Goal: Task Accomplishment & Management: Manage account settings

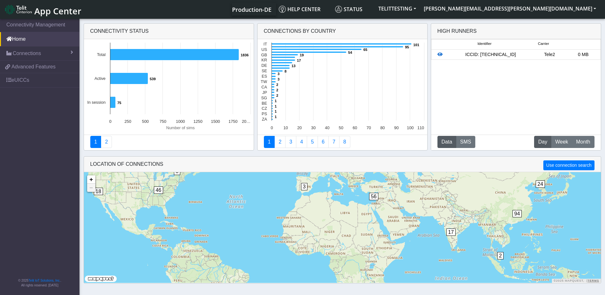
click at [441, 56] on icon at bounding box center [440, 54] width 5 height 4
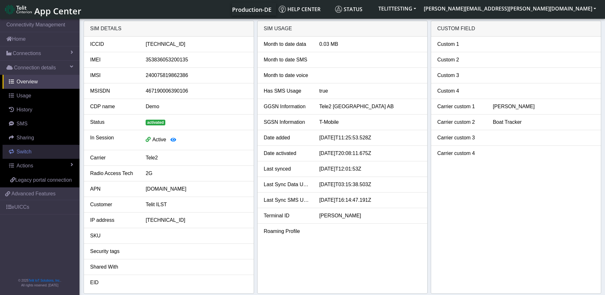
click at [29, 150] on span "Switch" at bounding box center [24, 151] width 15 height 5
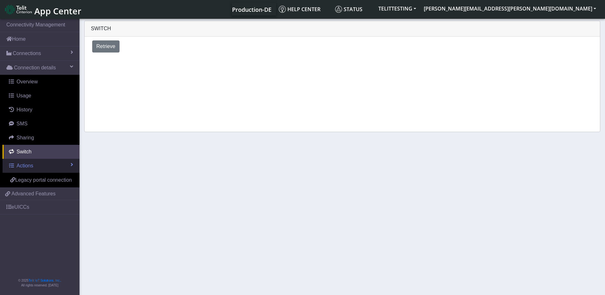
click at [34, 164] on link "Actions" at bounding box center [41, 166] width 77 height 14
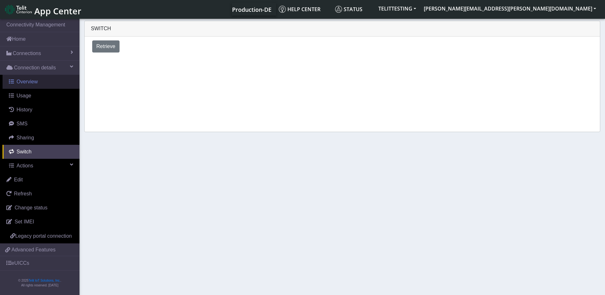
click at [30, 83] on span "Overview" at bounding box center [27, 81] width 21 height 5
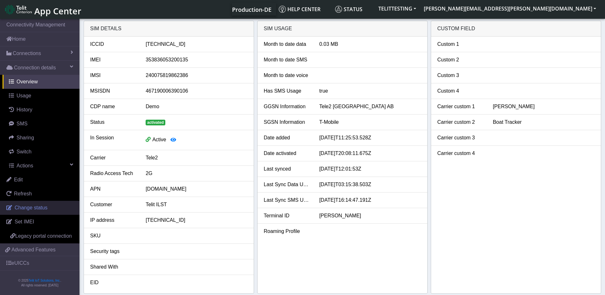
click at [40, 208] on span "Change status" at bounding box center [31, 207] width 33 height 5
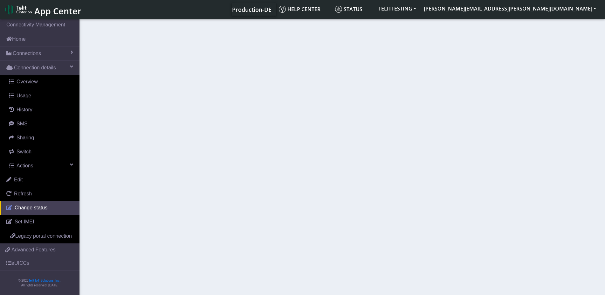
select select "activated"
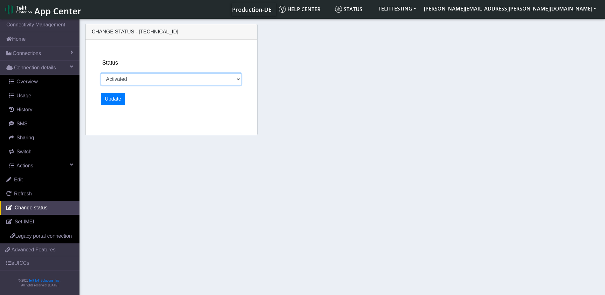
click at [101, 73] on select "Activated Ready Deactivated Inventory Retired" at bounding box center [171, 79] width 141 height 12
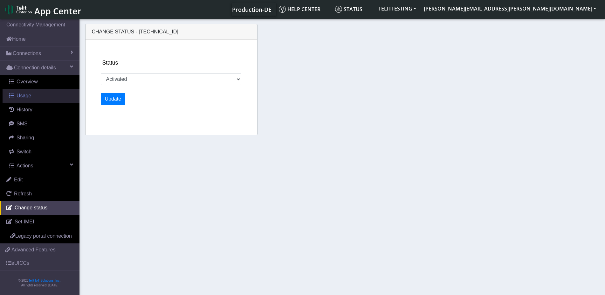
drag, startPoint x: 141, startPoint y: 80, endPoint x: 27, endPoint y: 95, distance: 114.7
click at [27, 95] on span "Usage" at bounding box center [24, 95] width 15 height 5
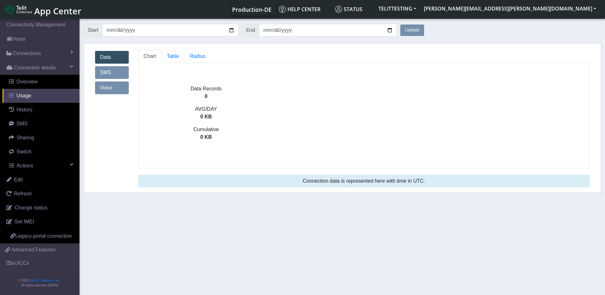
click at [23, 97] on span "Usage" at bounding box center [24, 95] width 15 height 5
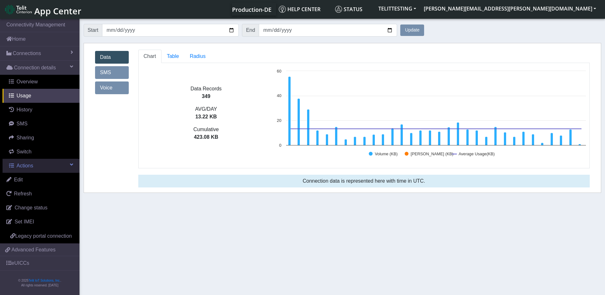
click at [30, 167] on span "Actions" at bounding box center [25, 165] width 17 height 5
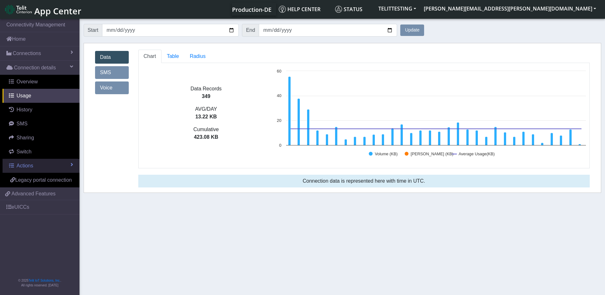
click at [31, 166] on span "Actions" at bounding box center [25, 165] width 17 height 5
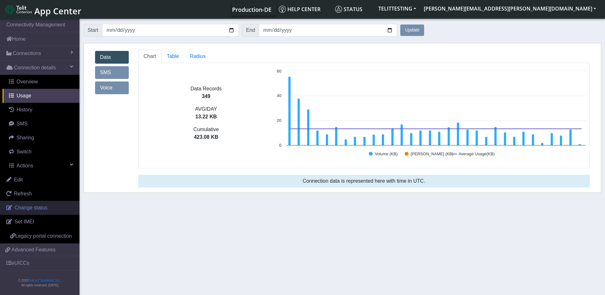
click at [35, 209] on span "Change status" at bounding box center [31, 207] width 33 height 5
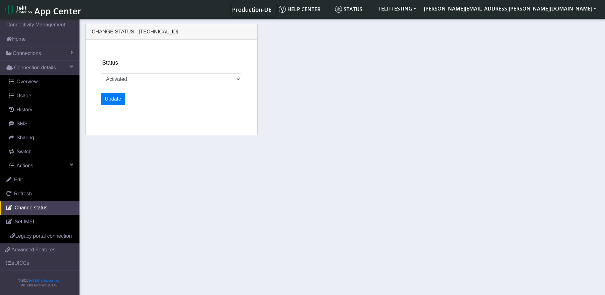
click at [155, 62] on div "Status Activated Ready Deactivated Inventory Retired" at bounding box center [179, 72] width 157 height 27
